Goal: Transaction & Acquisition: Download file/media

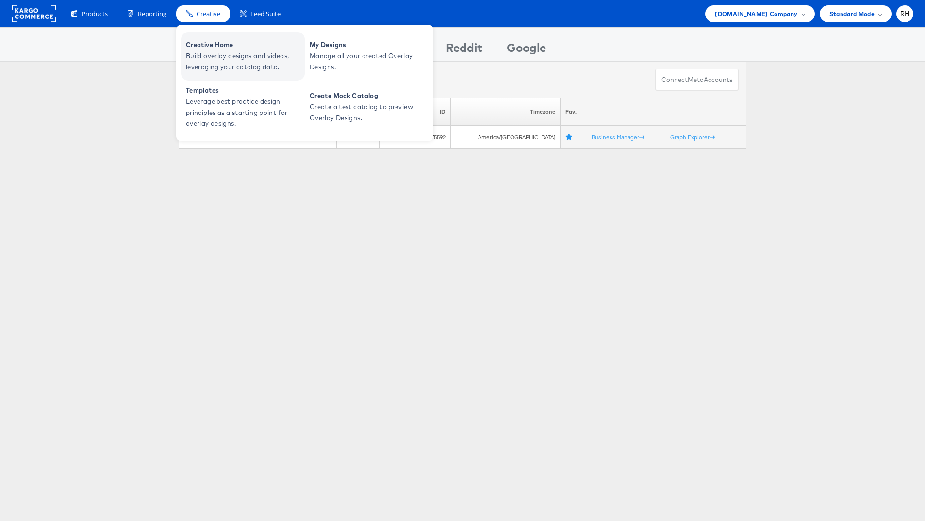
click at [216, 41] on span "Creative Home" at bounding box center [244, 44] width 116 height 11
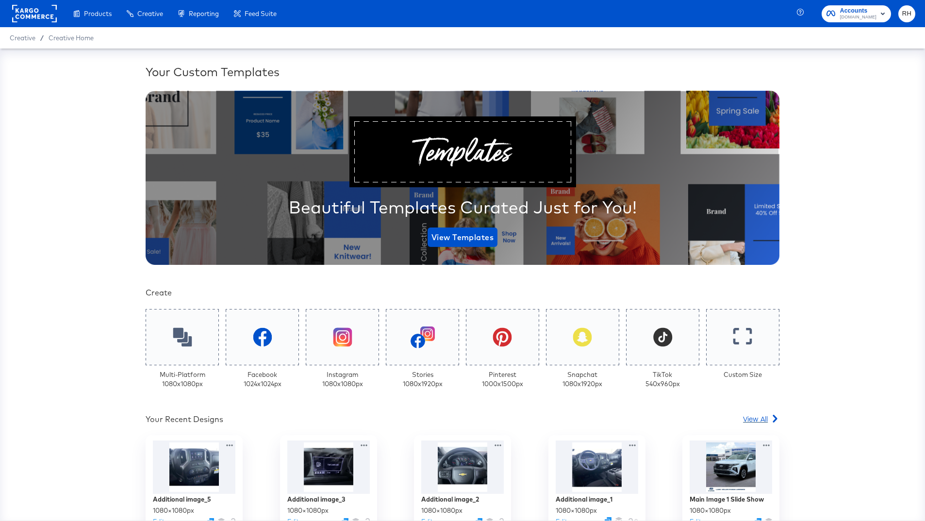
click at [746, 415] on span "View All" at bounding box center [755, 419] width 25 height 10
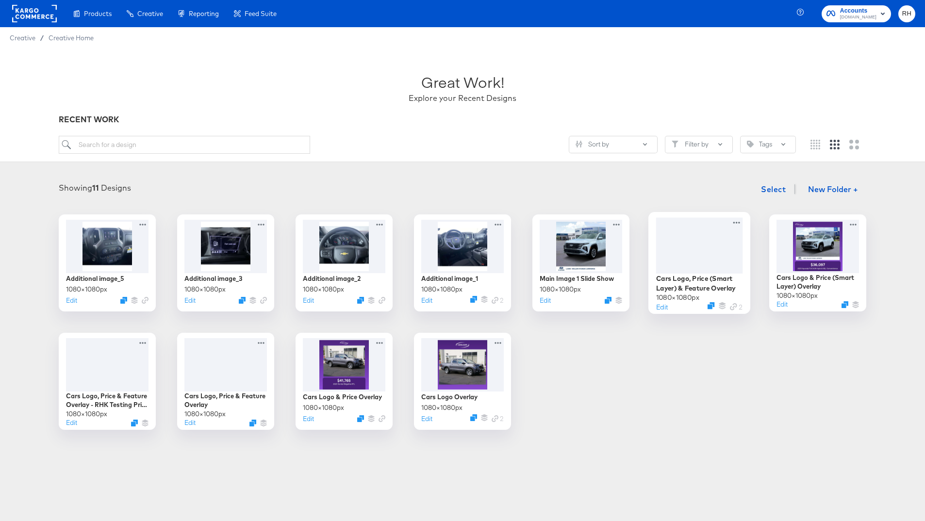
click at [689, 245] on div at bounding box center [699, 245] width 87 height 56
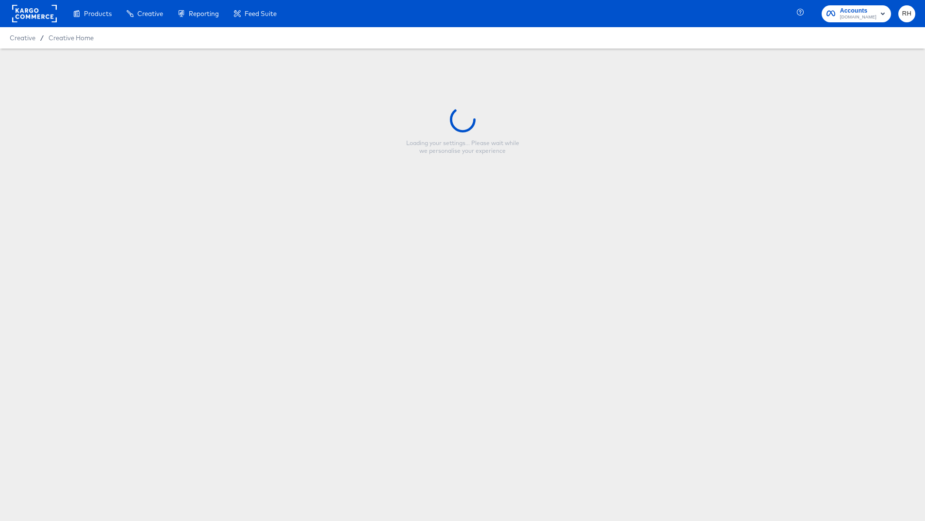
type input "Cars Logo, Price (Smart Layer) & Feature Overlay"
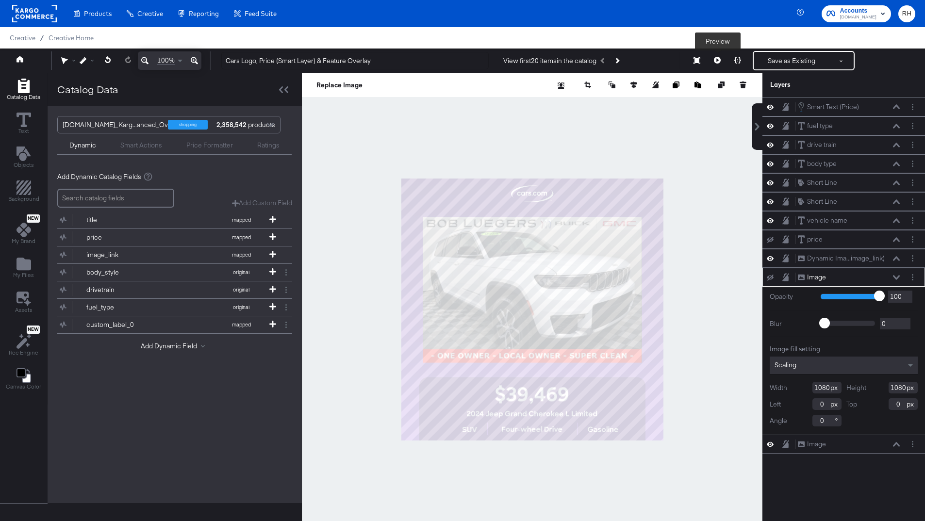
click at [712, 60] on button at bounding box center [717, 60] width 20 height 19
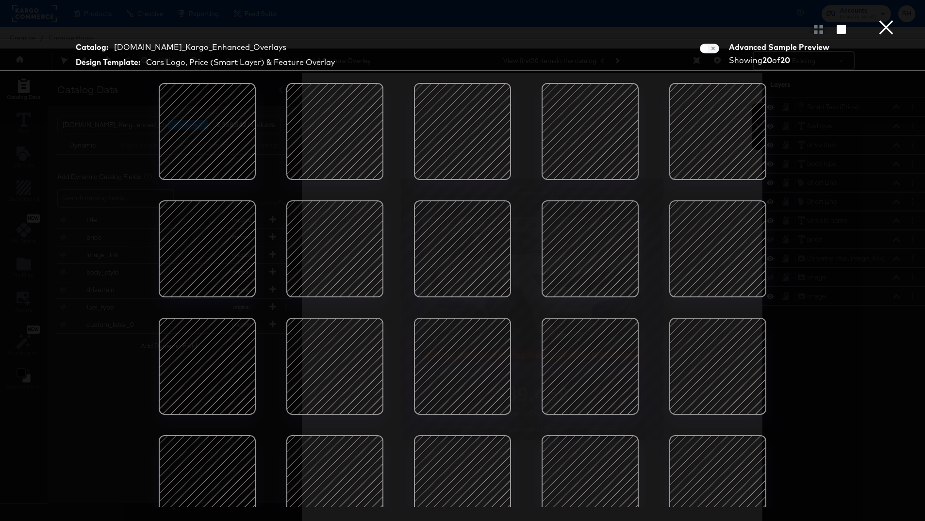
click at [884, 19] on button "×" at bounding box center [885, 9] width 19 height 19
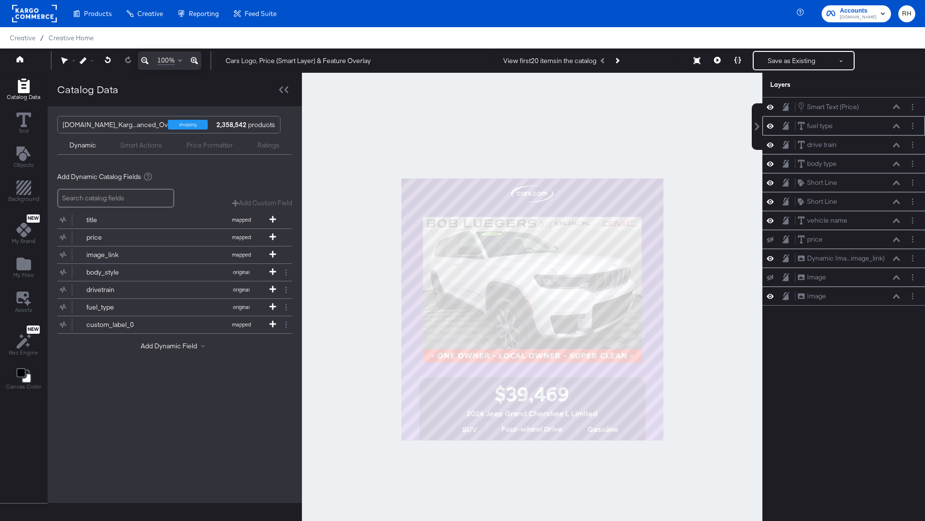
click at [773, 127] on icon at bounding box center [770, 126] width 7 height 8
click at [773, 127] on icon at bounding box center [770, 126] width 7 height 6
click at [770, 145] on icon at bounding box center [770, 145] width 7 height 5
click at [770, 145] on icon at bounding box center [770, 145] width 7 height 6
click at [893, 125] on icon at bounding box center [896, 126] width 7 height 5
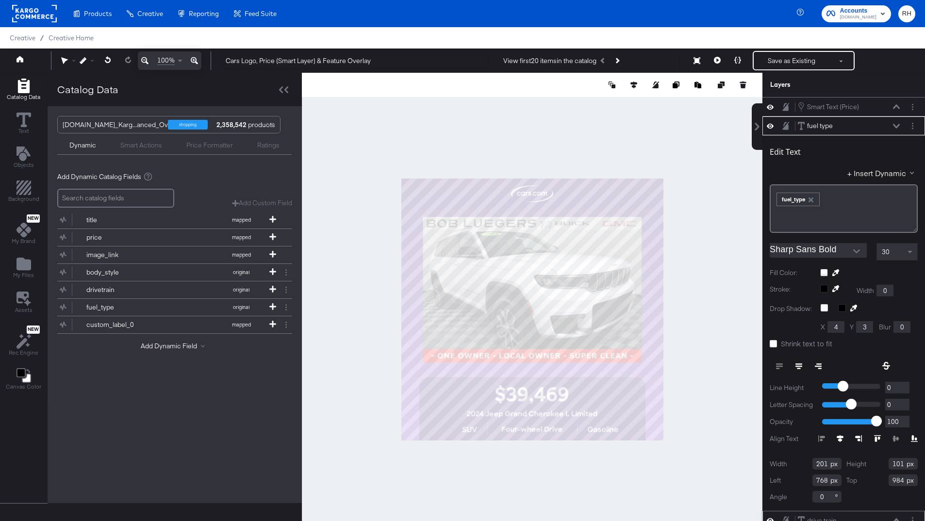
click at [893, 125] on icon at bounding box center [896, 126] width 7 height 4
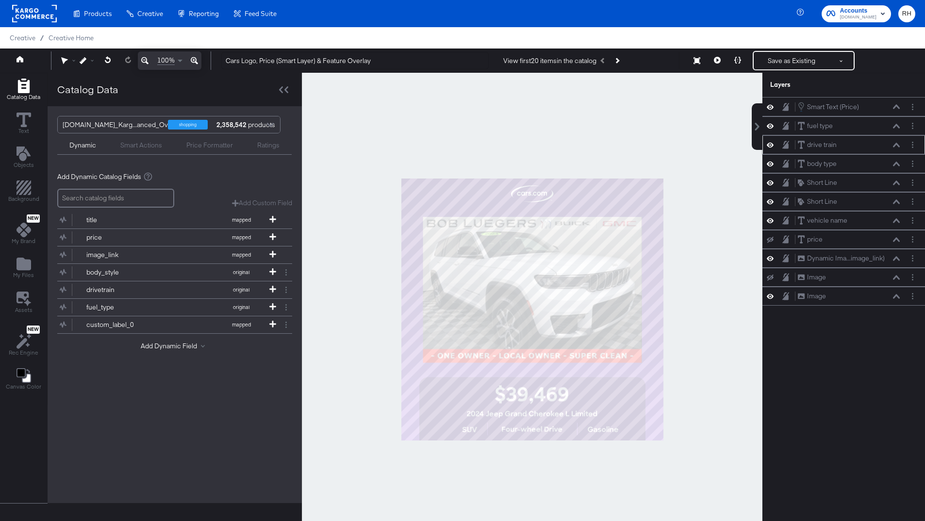
click at [892, 142] on div "drive train drive train" at bounding box center [848, 145] width 103 height 10
click at [896, 144] on icon at bounding box center [896, 145] width 7 height 4
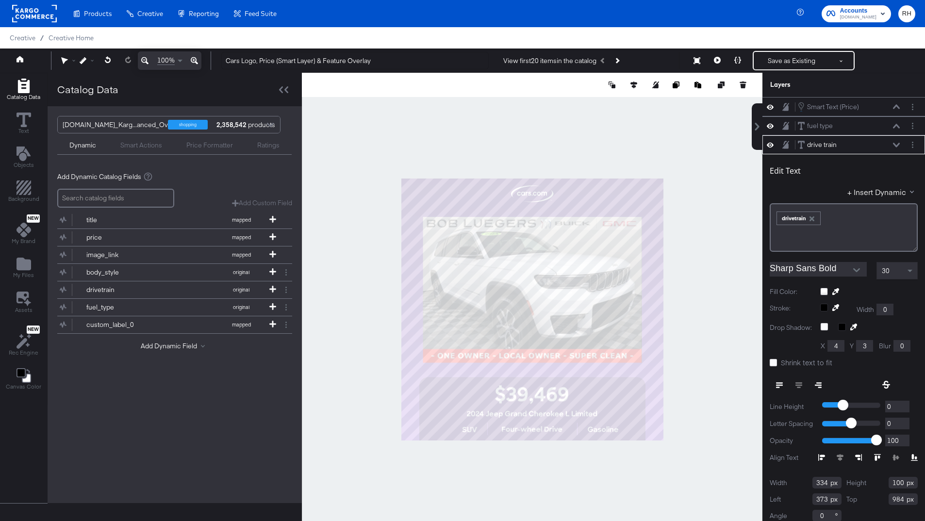
scroll to position [8, 0]
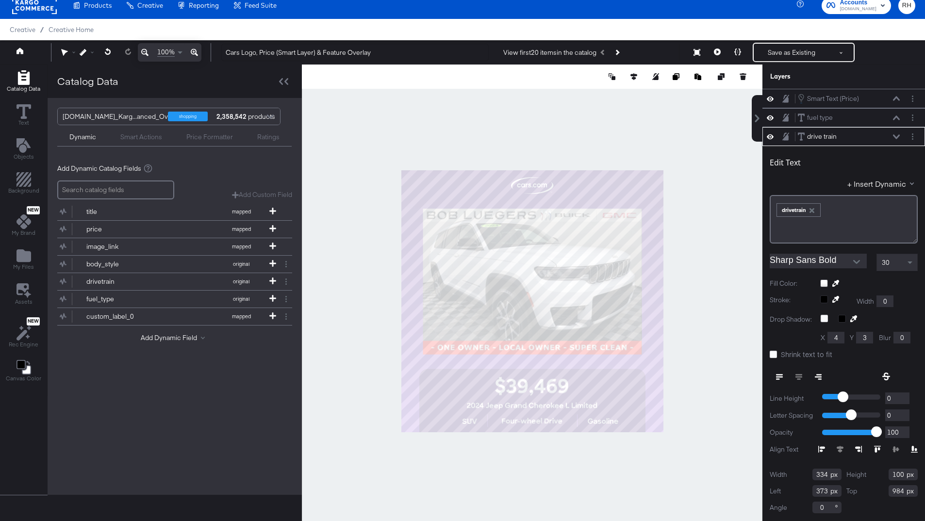
click at [897, 137] on icon at bounding box center [896, 136] width 7 height 4
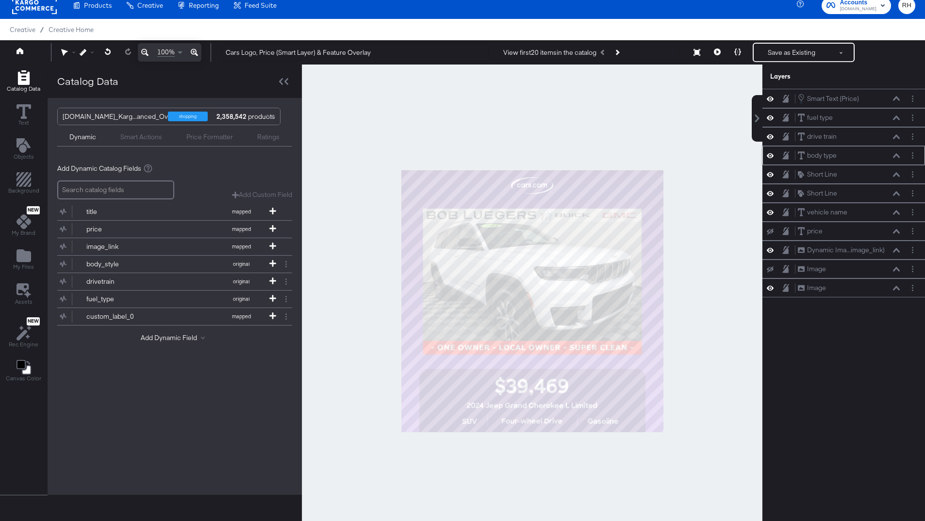
click at [897, 154] on icon at bounding box center [896, 155] width 7 height 4
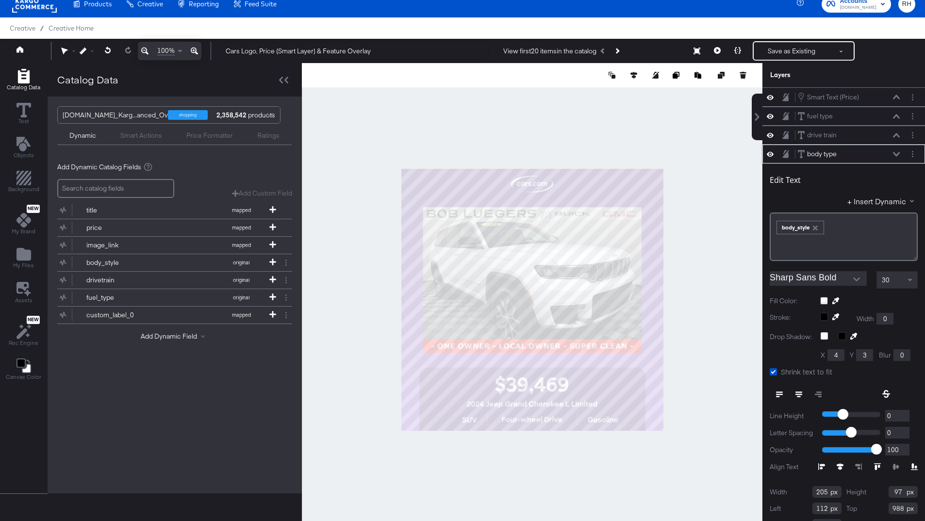
scroll to position [17, 0]
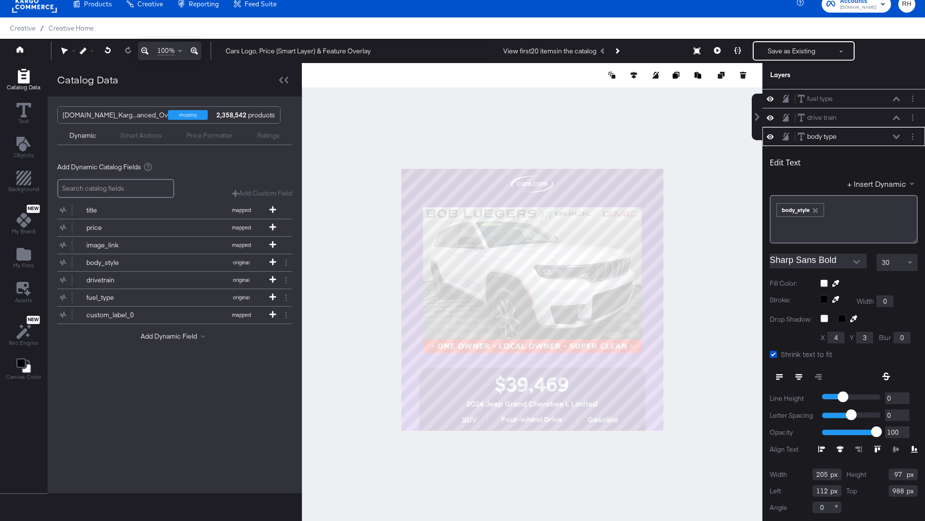
click at [897, 137] on icon at bounding box center [896, 136] width 7 height 4
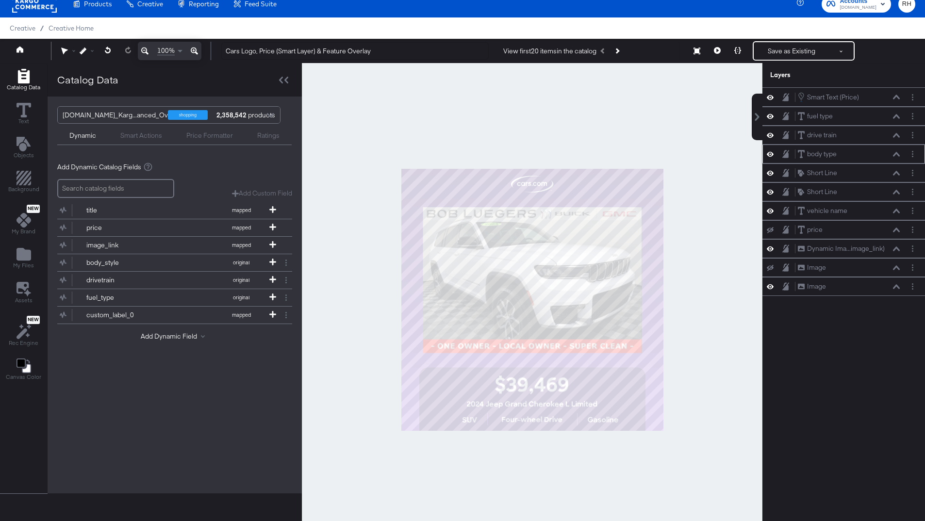
scroll to position [0, 0]
click at [896, 116] on icon at bounding box center [896, 116] width 7 height 5
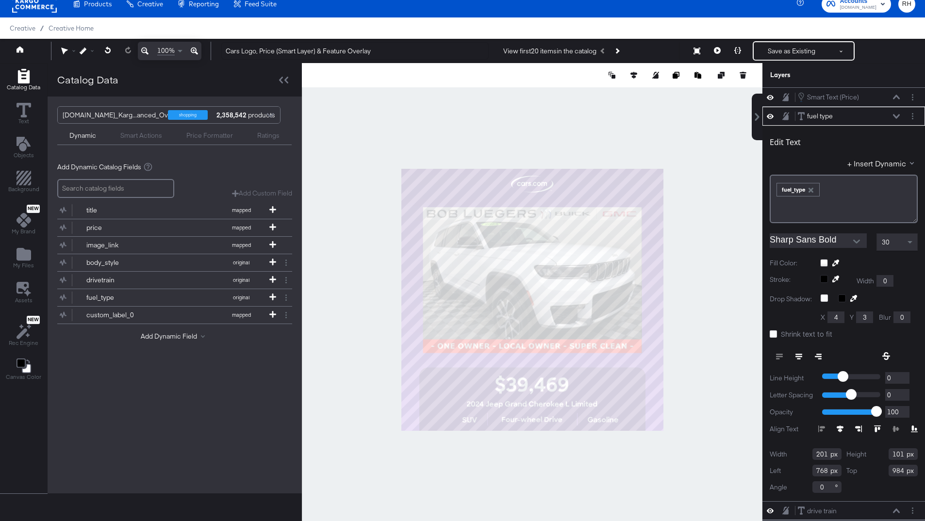
click at [896, 116] on icon at bounding box center [896, 116] width 7 height 5
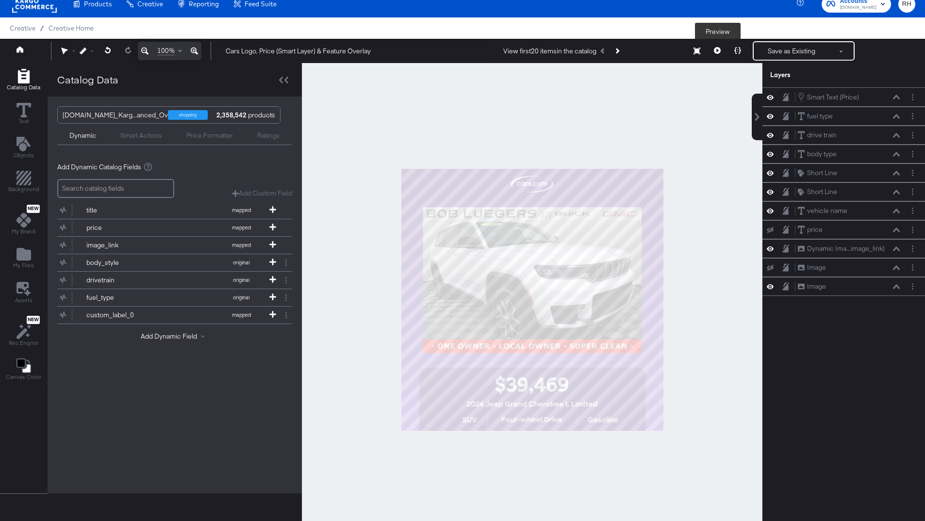
click at [713, 57] on button at bounding box center [717, 50] width 20 height 19
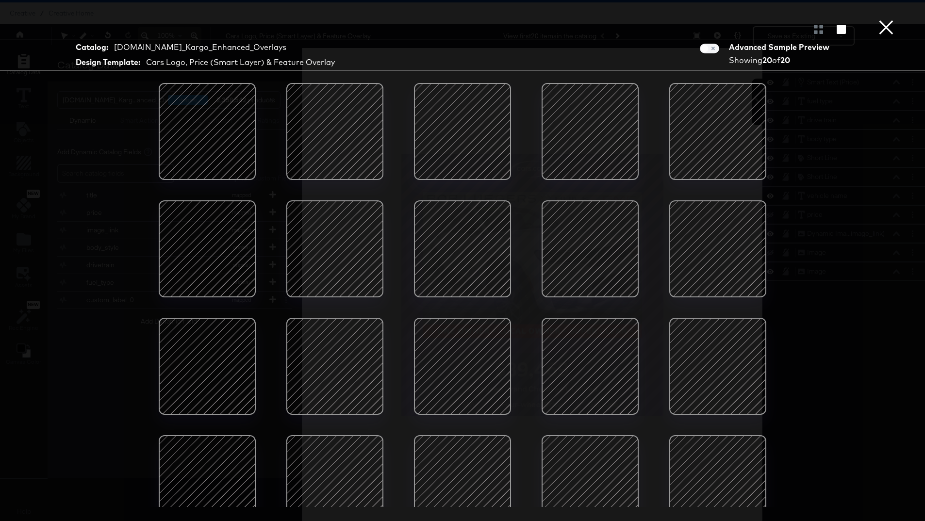
click at [887, 19] on button "×" at bounding box center [885, 9] width 19 height 19
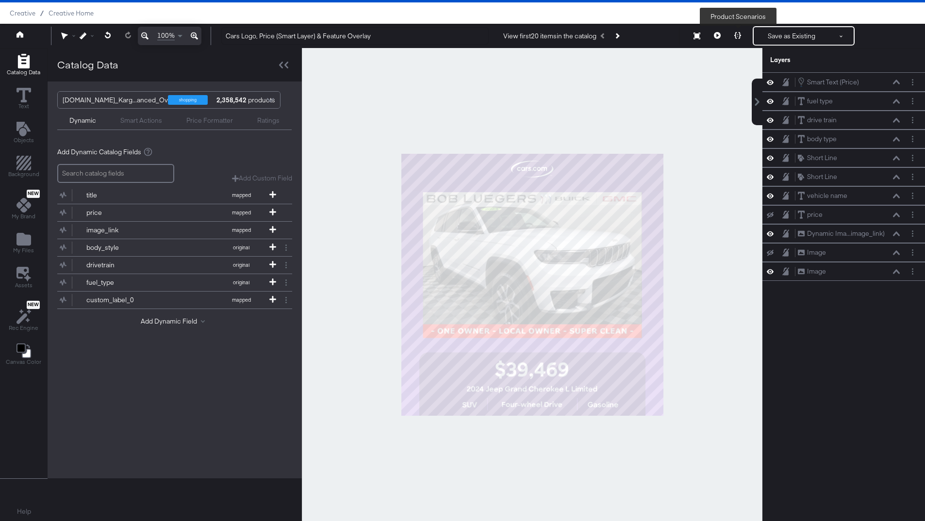
click at [732, 34] on button at bounding box center [737, 35] width 20 height 19
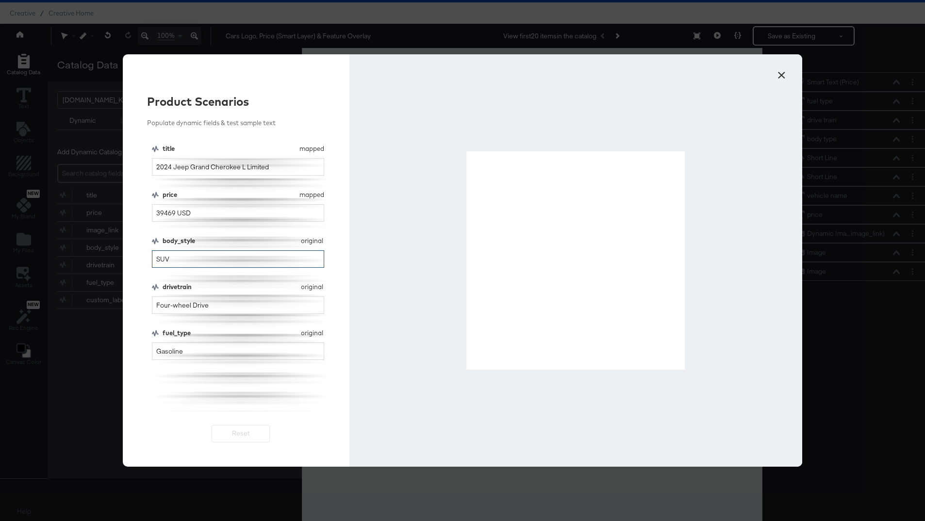
drag, startPoint x: 173, startPoint y: 258, endPoint x: 130, endPoint y: 257, distance: 43.2
click at [130, 257] on div "Product Scenarios Populate dynamic fields & test sample text title mapped title…" at bounding box center [236, 260] width 227 height 412
type input "="
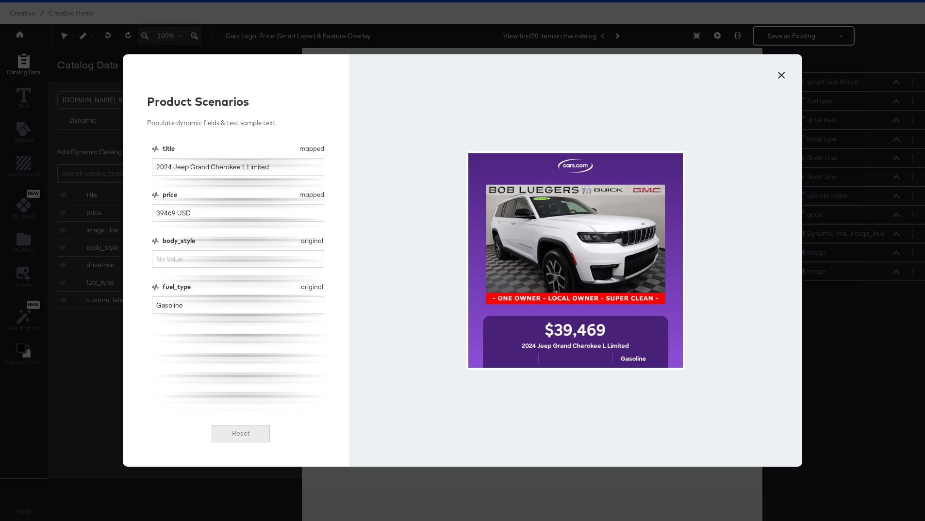
click at [233, 440] on button "Reset" at bounding box center [241, 433] width 58 height 17
type input "SUV"
click at [785, 73] on button "×" at bounding box center [781, 72] width 17 height 17
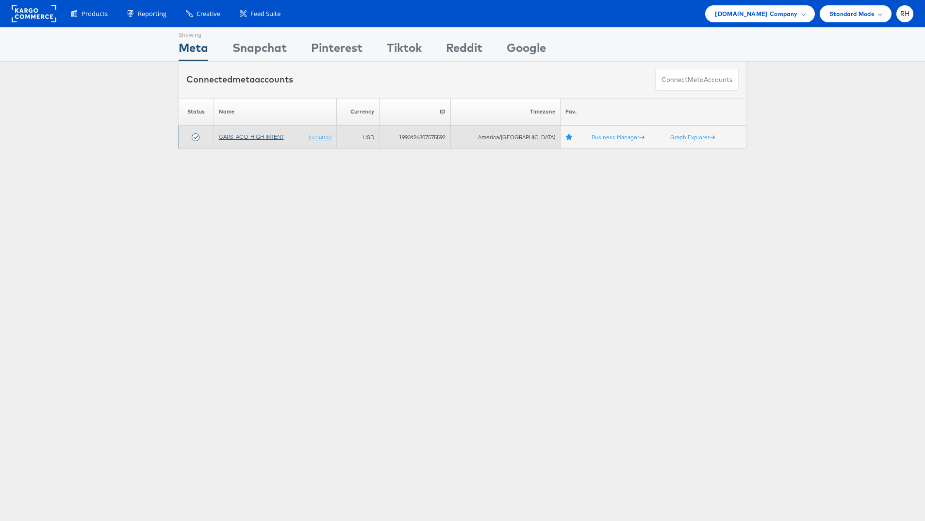
click at [251, 136] on link "CARS_ACQ_HIGH INTENT" at bounding box center [251, 136] width 65 height 7
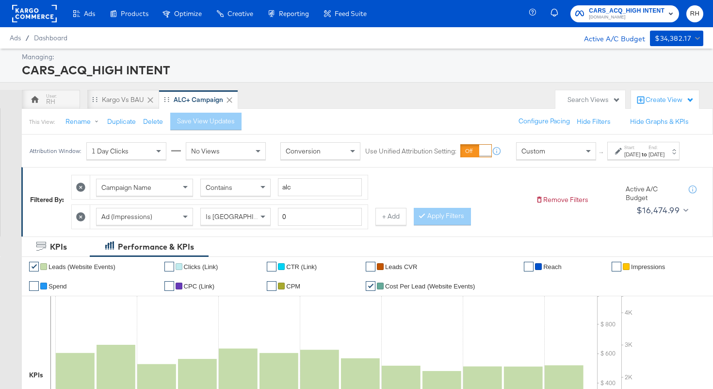
click at [659, 158] on div "Sep 29th 2025" at bounding box center [657, 154] width 16 height 8
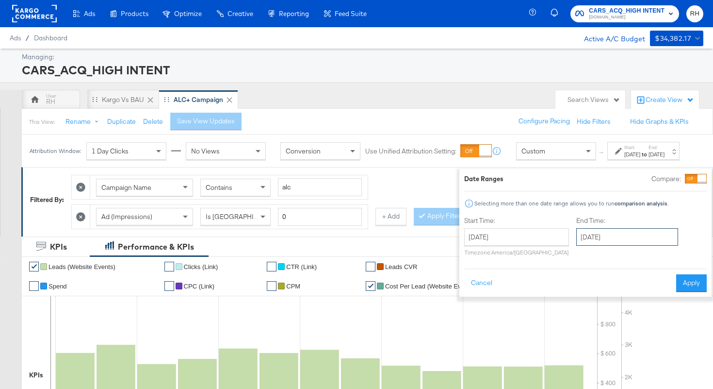
click at [607, 235] on input "September 29th 2025" at bounding box center [628, 236] width 102 height 17
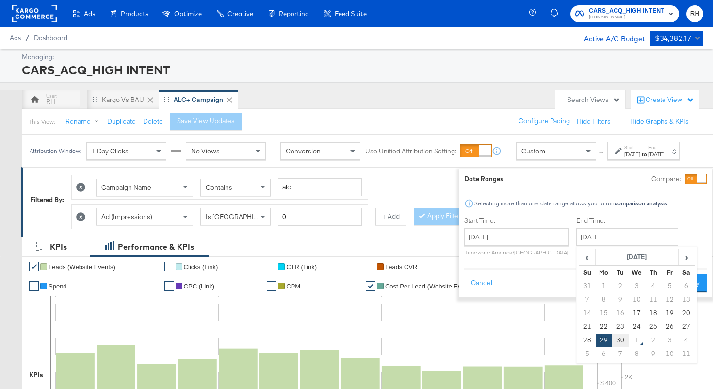
click at [612, 335] on td "30" at bounding box center [620, 340] width 16 height 14
type input "September 30th 2025"
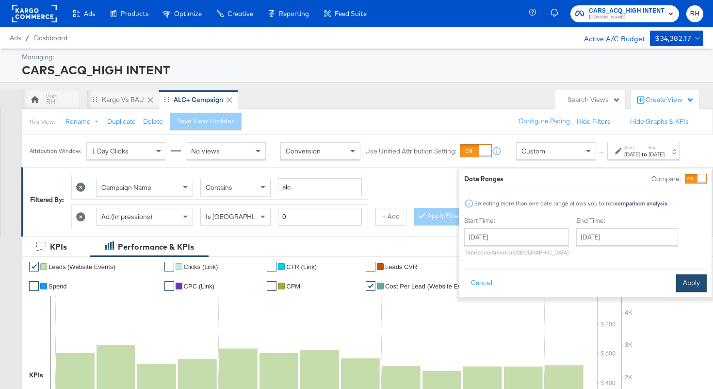
click at [676, 289] on button "Apply" at bounding box center [691, 282] width 31 height 17
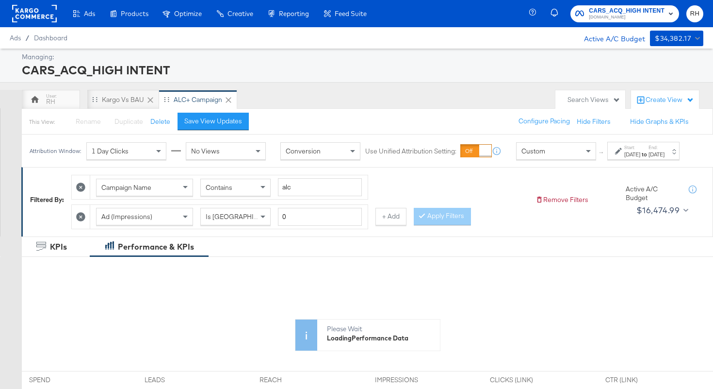
click at [230, 132] on div "This View: Rename Please save your changes before renaming this view Duplicate …" at bounding box center [367, 121] width 692 height 26
click at [227, 125] on div "Save View Updates" at bounding box center [213, 120] width 58 height 9
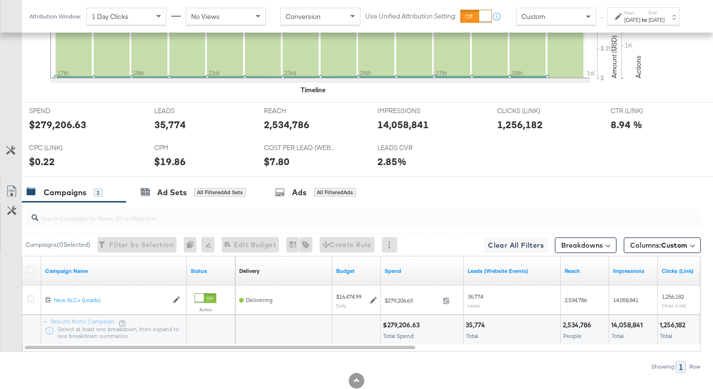
scroll to position [372, 0]
click at [280, 128] on div "2,534,786" at bounding box center [287, 125] width 46 height 14
copy div "2,534,786"
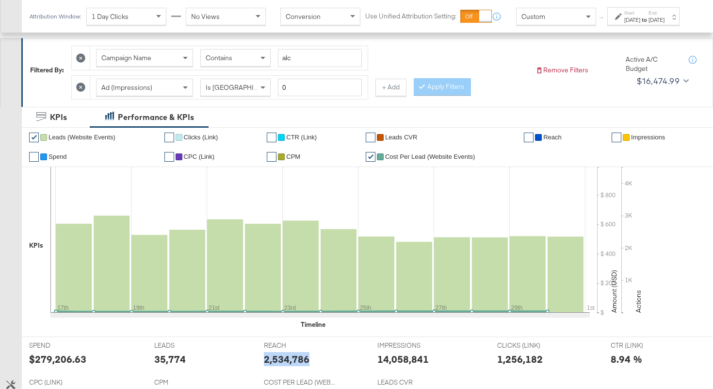
scroll to position [118, 0]
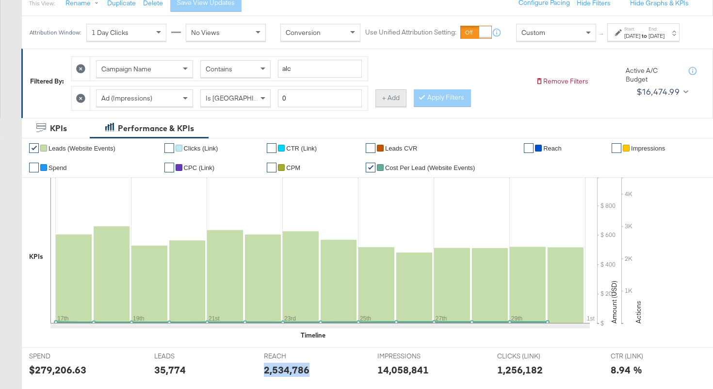
click at [378, 104] on button "+ Add" at bounding box center [391, 97] width 31 height 17
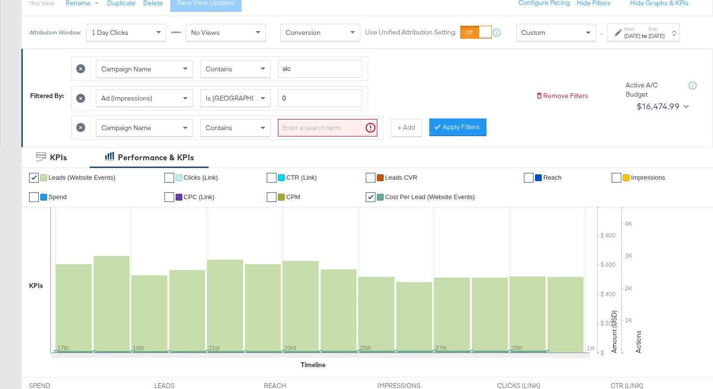
click at [175, 134] on div "Campaign Name" at bounding box center [145, 127] width 96 height 16
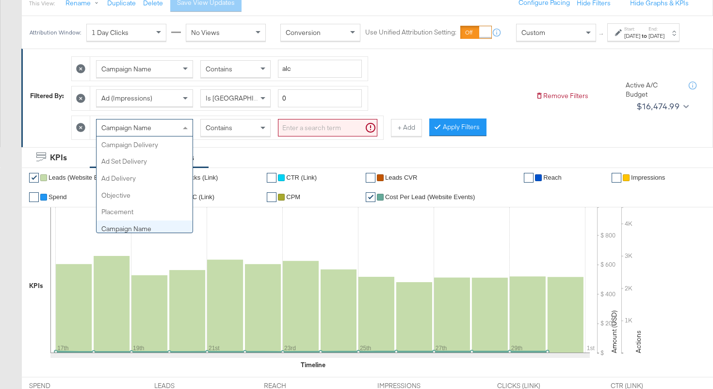
scroll to position [84, 0]
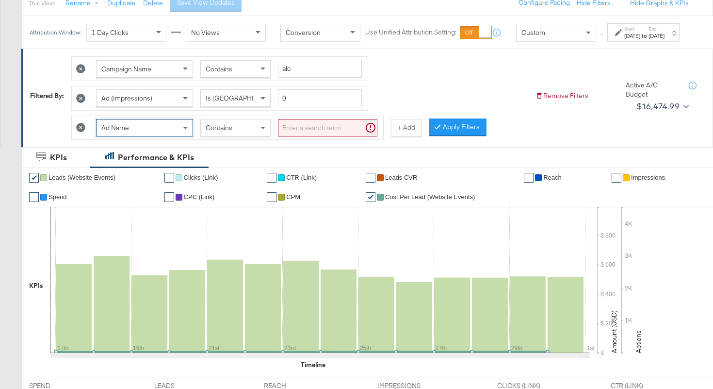
click at [232, 132] on span "Contains" at bounding box center [219, 127] width 27 height 9
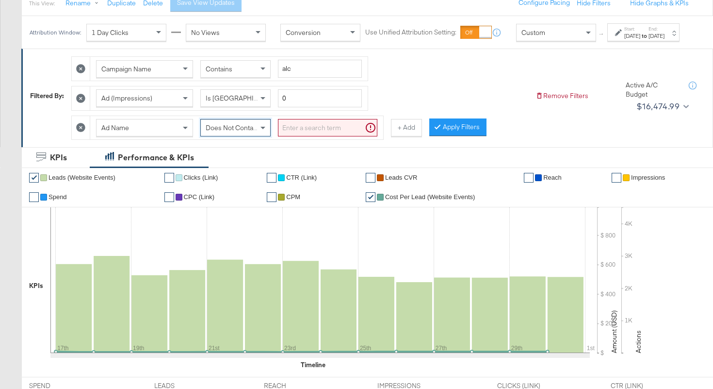
click at [295, 137] on input "search" at bounding box center [327, 128] width 99 height 18
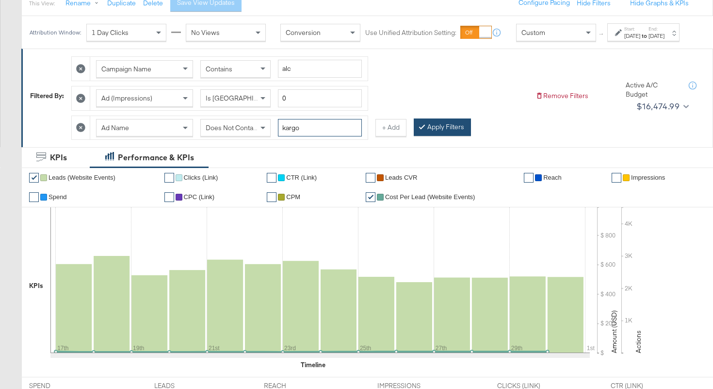
type input "kargo"
click at [434, 136] on button "Apply Filters" at bounding box center [442, 126] width 57 height 17
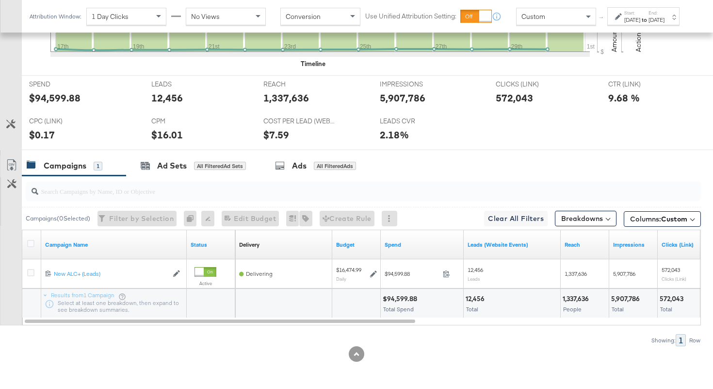
scroll to position [429, 0]
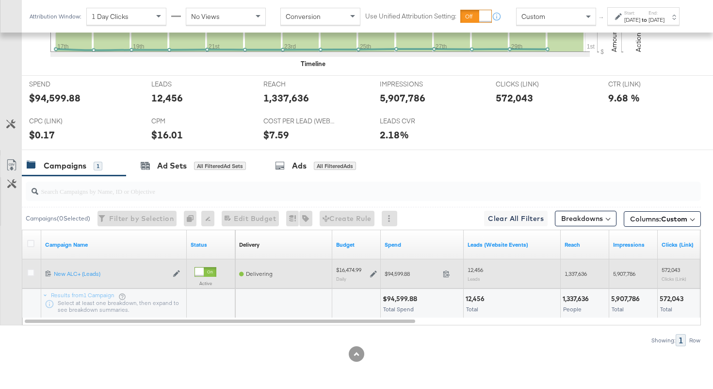
click at [582, 271] on span "1,337,636" at bounding box center [576, 273] width 22 height 7
copy span "1,337,636"
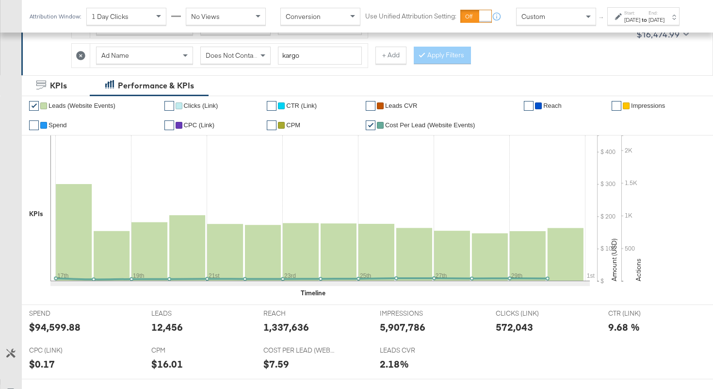
scroll to position [179, 0]
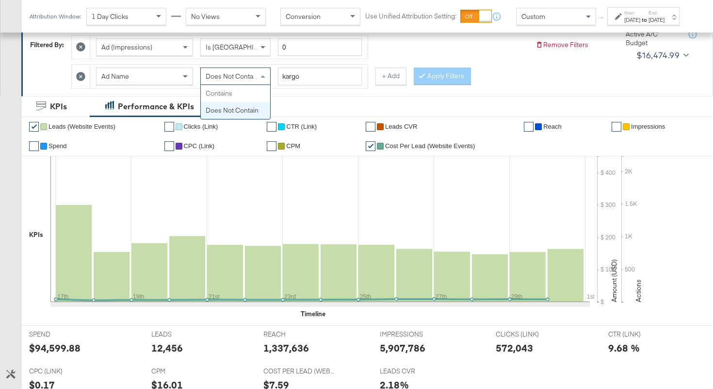
click at [258, 79] on span "Does Not Contain" at bounding box center [232, 76] width 53 height 9
click at [418, 79] on button "Apply Filters" at bounding box center [442, 75] width 57 height 17
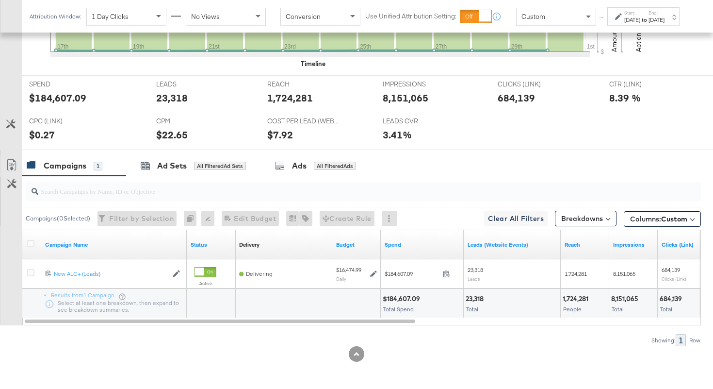
scroll to position [429, 0]
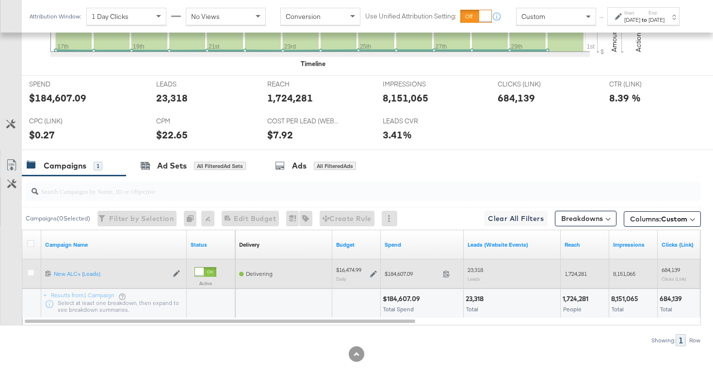
click at [573, 272] on span "1,724,281" at bounding box center [576, 273] width 22 height 7
copy span "1,724,281"
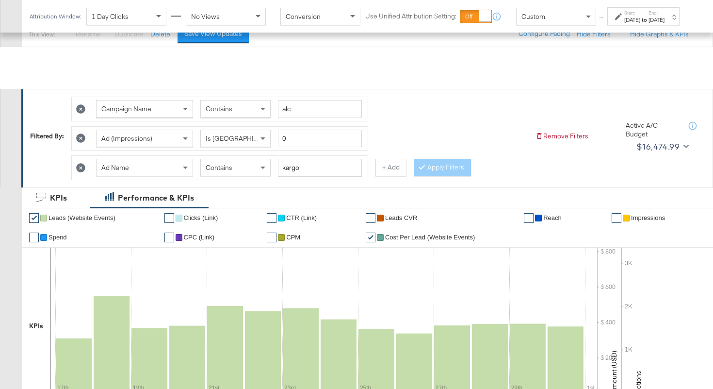
scroll to position [24, 0]
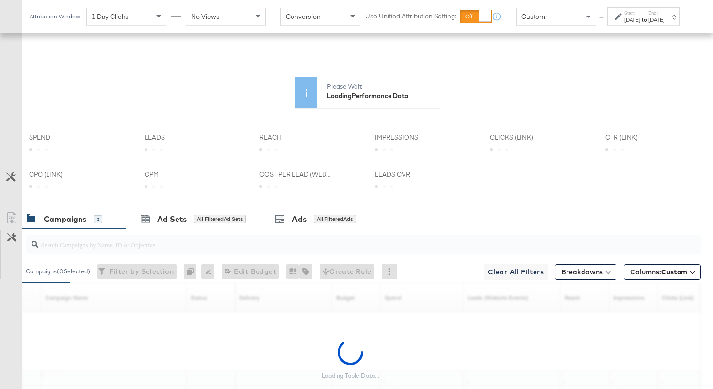
scroll to position [283, 0]
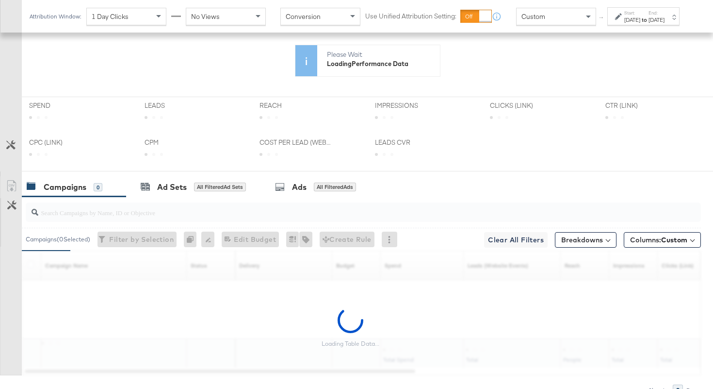
click at [343, 197] on div at bounding box center [361, 212] width 679 height 31
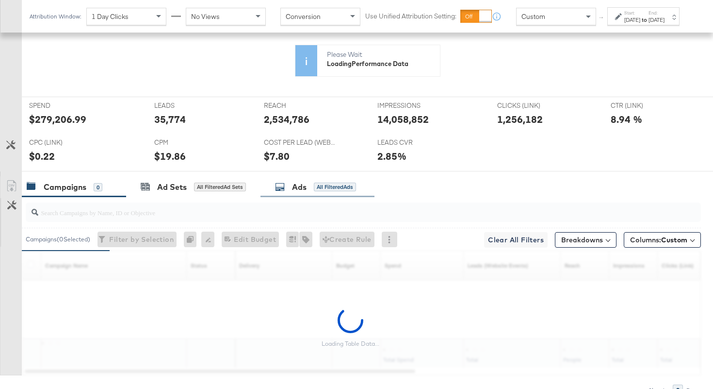
click at [338, 192] on div "Ads All Filtered Ads" at bounding box center [315, 186] width 81 height 11
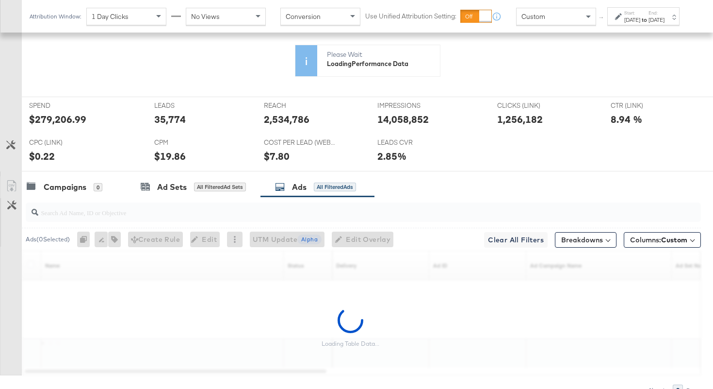
scroll to position [378, 0]
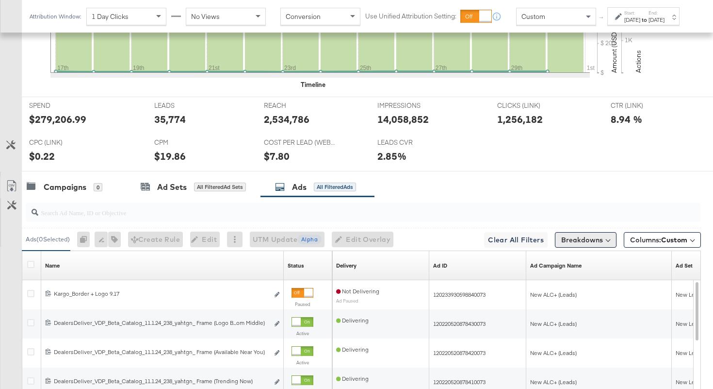
click at [577, 240] on button "Breakdowns" at bounding box center [586, 240] width 62 height 16
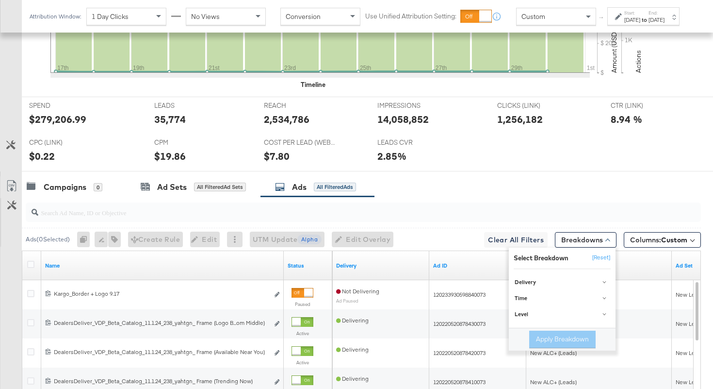
click at [224, 257] on div "Name" at bounding box center [162, 265] width 243 height 29
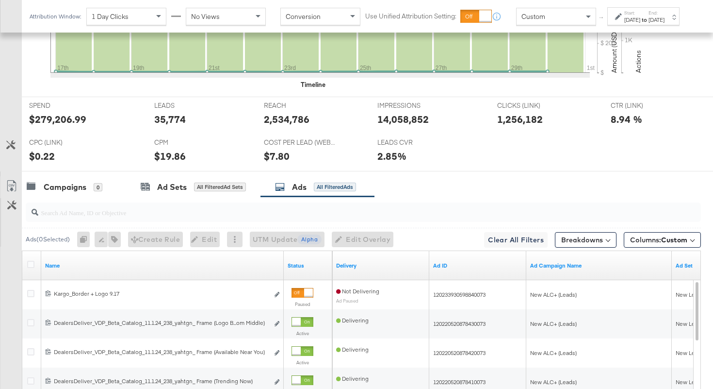
click at [213, 261] on div "Name" at bounding box center [162, 266] width 243 height 16
click at [204, 265] on link "Name" at bounding box center [162, 266] width 235 height 8
click at [204, 265] on link "Name ↓" at bounding box center [162, 266] width 235 height 8
click at [577, 243] on button "Breakdowns" at bounding box center [586, 240] width 62 height 16
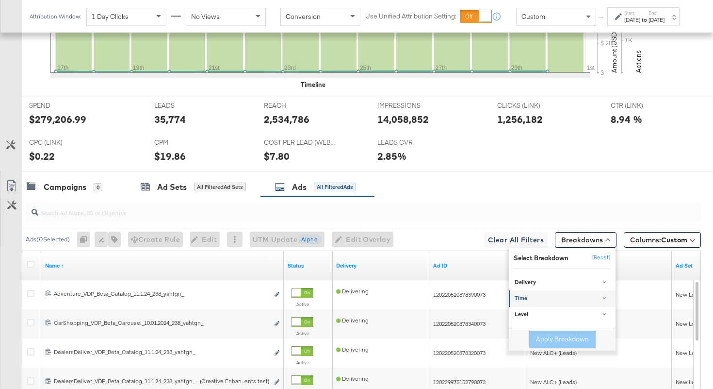
click at [560, 298] on div "Time" at bounding box center [563, 299] width 97 height 8
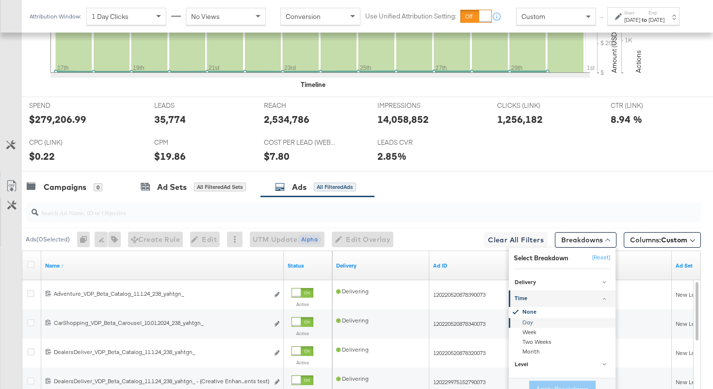
click at [522, 322] on div "Day" at bounding box center [563, 322] width 105 height 10
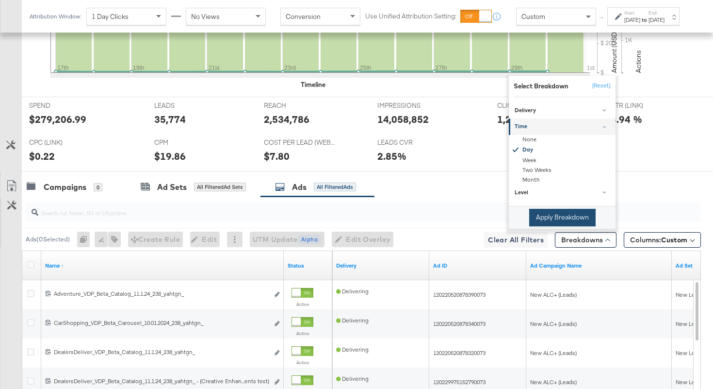
click at [552, 218] on button "Apply Breakdown" at bounding box center [562, 217] width 66 height 17
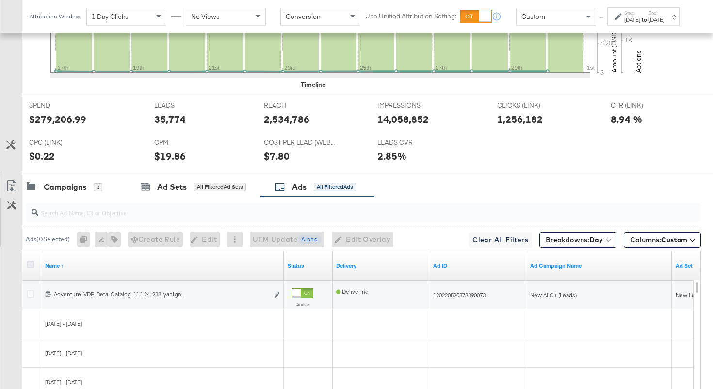
click at [32, 266] on icon at bounding box center [30, 264] width 7 height 7
click at [0, 0] on input "checkbox" at bounding box center [0, 0] width 0 height 0
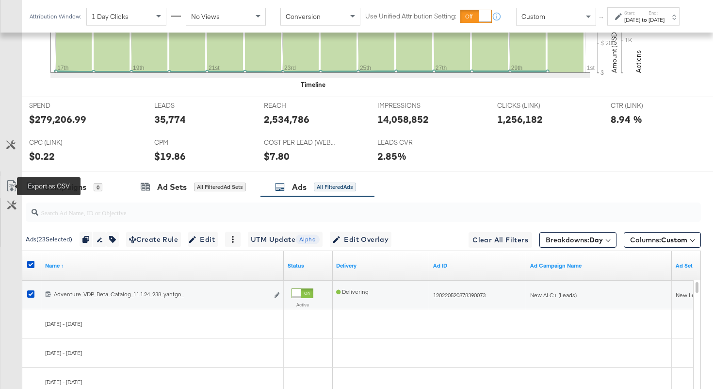
click at [12, 188] on icon at bounding box center [11, 187] width 6 height 7
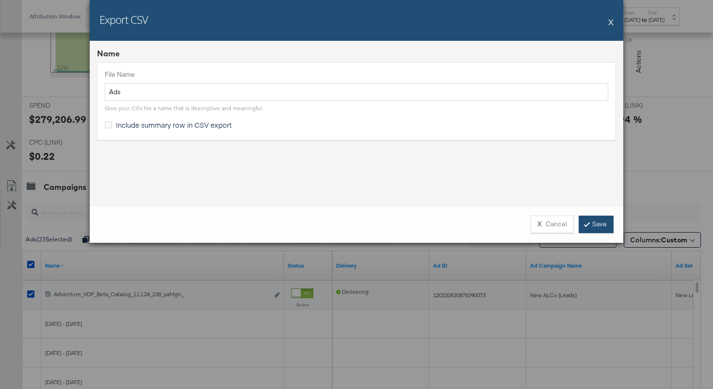
click at [589, 218] on link "Save" at bounding box center [596, 223] width 35 height 17
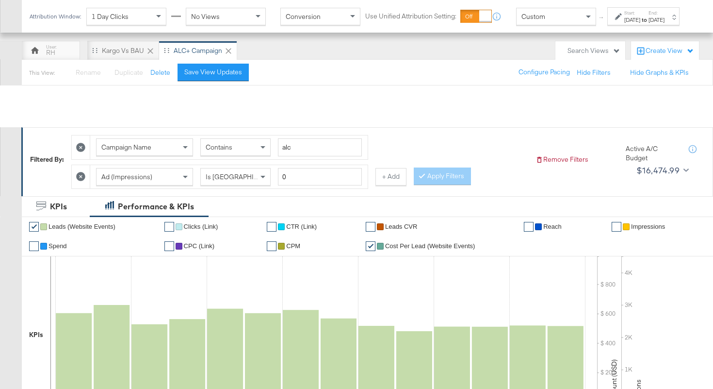
scroll to position [0, 0]
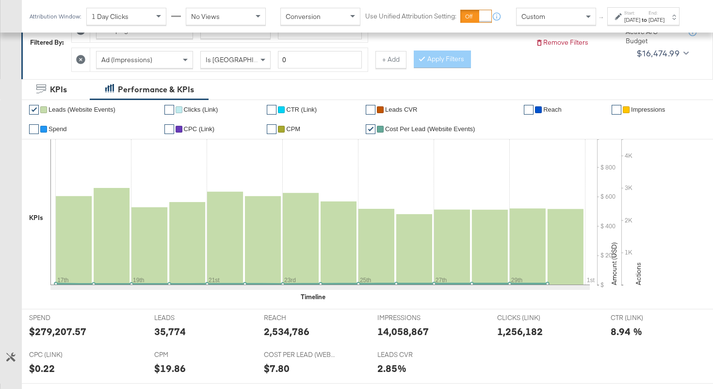
scroll to position [143, 0]
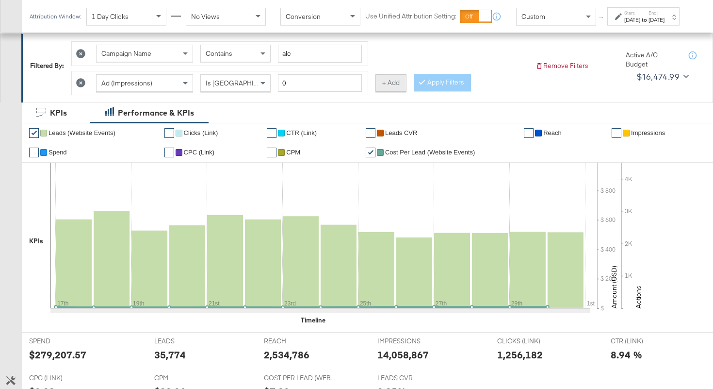
click at [382, 85] on button "+ Add" at bounding box center [391, 82] width 31 height 17
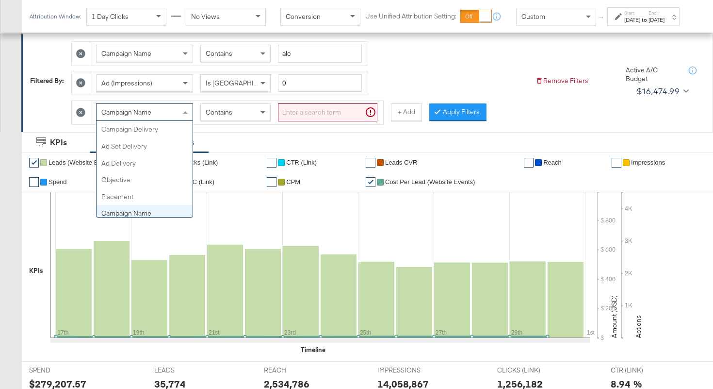
click at [162, 117] on div "Campaign Name" at bounding box center [145, 112] width 96 height 16
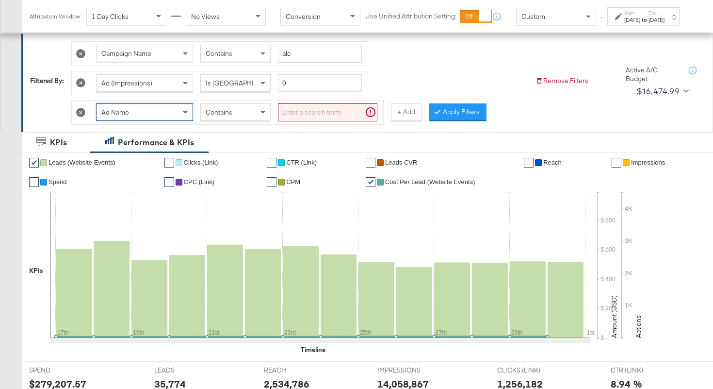
click at [244, 110] on div "Contains" at bounding box center [235, 112] width 69 height 16
click at [292, 111] on input "search" at bounding box center [327, 112] width 99 height 18
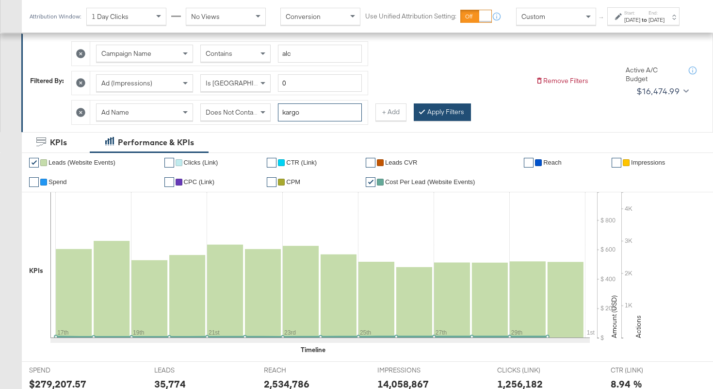
type input "kargo"
click at [440, 115] on button "Apply Filters" at bounding box center [442, 111] width 57 height 17
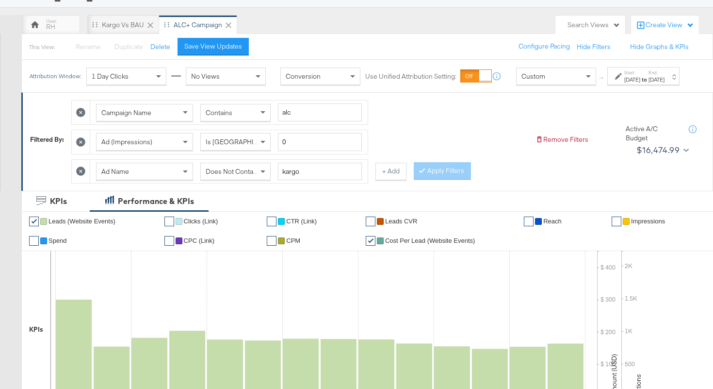
scroll to position [0, 0]
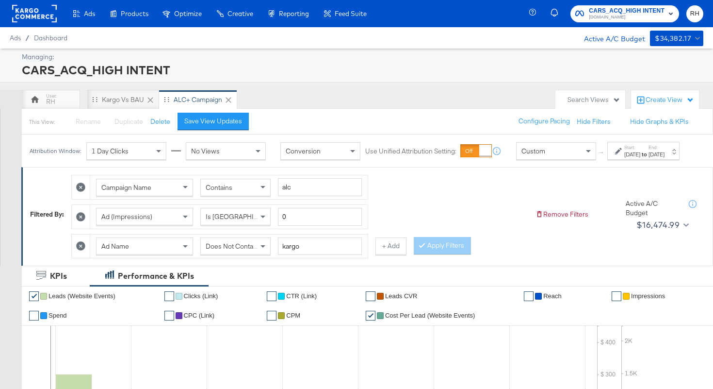
click at [225, 250] on span "Does Not Contain" at bounding box center [232, 246] width 53 height 9
click at [436, 254] on button "Apply Filters" at bounding box center [442, 245] width 57 height 17
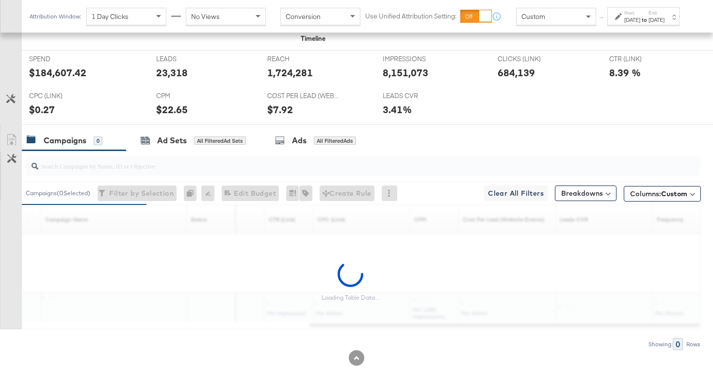
scroll to position [429, 0]
